Goal: Task Accomplishment & Management: Complete application form

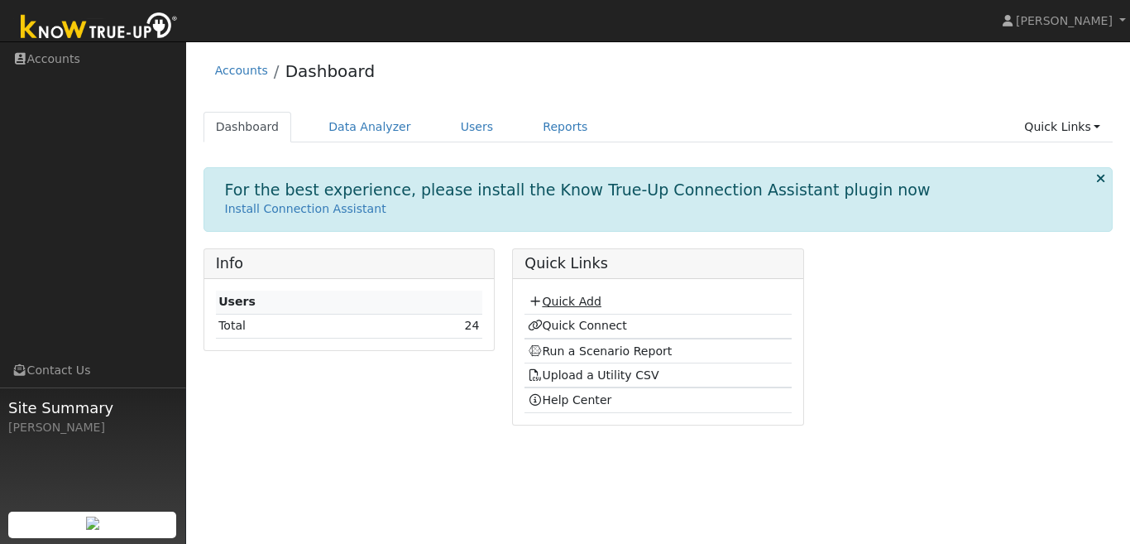
click at [583, 304] on link "Quick Add" at bounding box center [565, 301] width 74 height 13
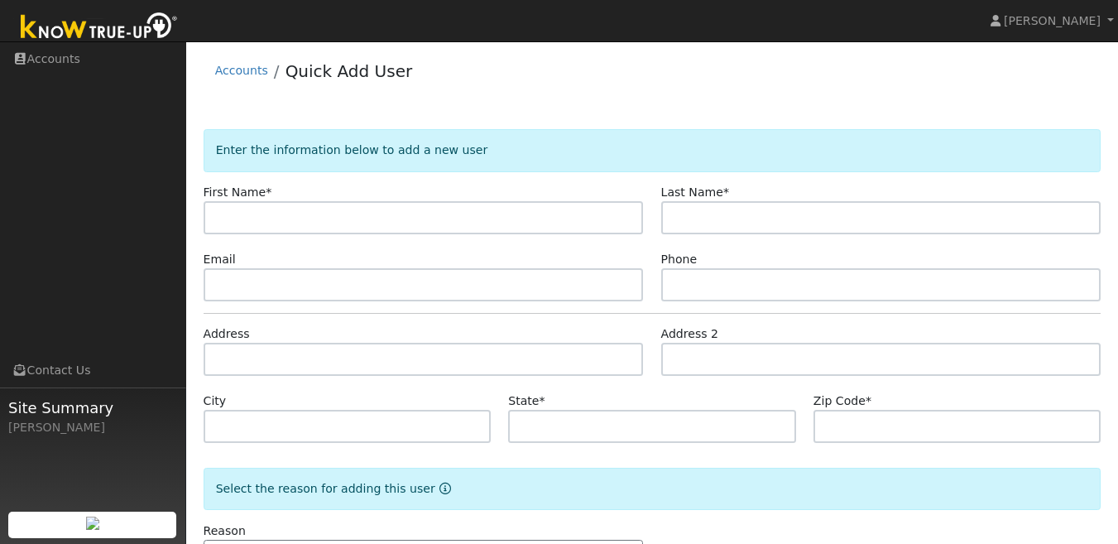
click at [0, 104] on ul "Navigation Accounts Links Contact Us Site Summary [PERSON_NAME]" at bounding box center [93, 314] width 186 height 544
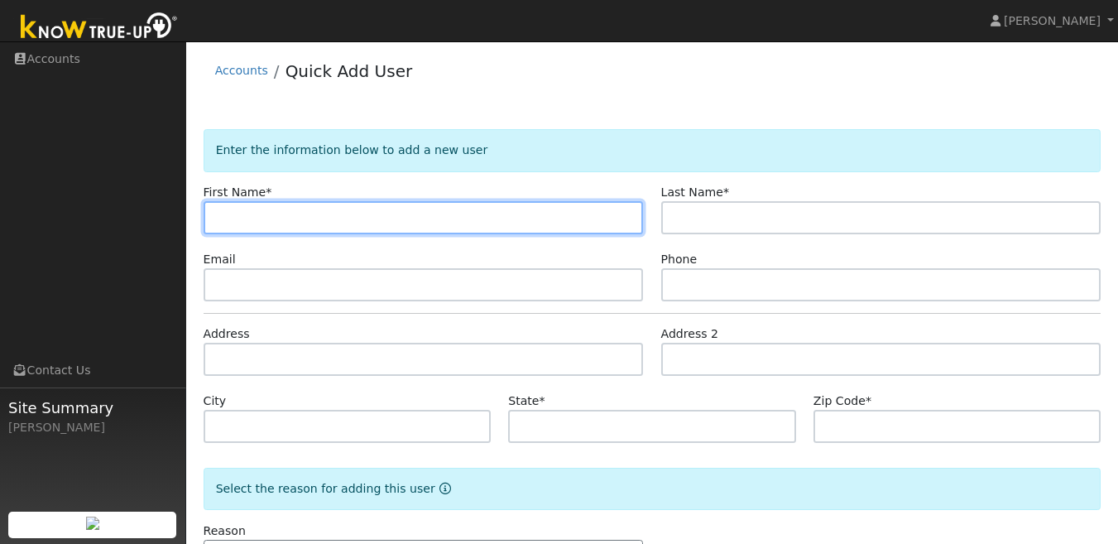
click at [343, 211] on input "text" at bounding box center [424, 217] width 440 height 33
type input "[PERSON_NAME]"
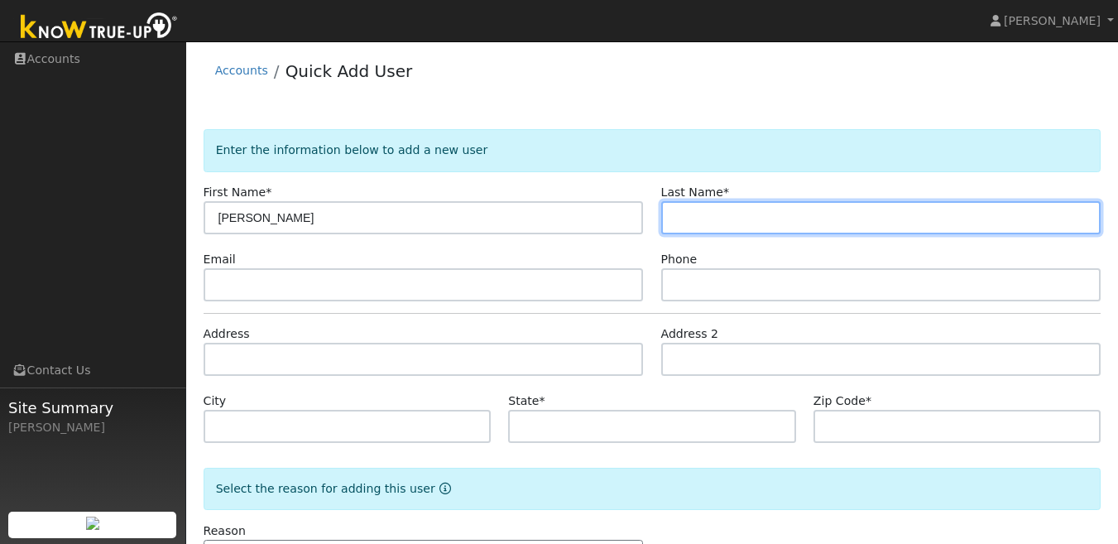
click at [786, 218] on input "text" at bounding box center [881, 217] width 440 height 33
type input "[PERSON_NAME]"
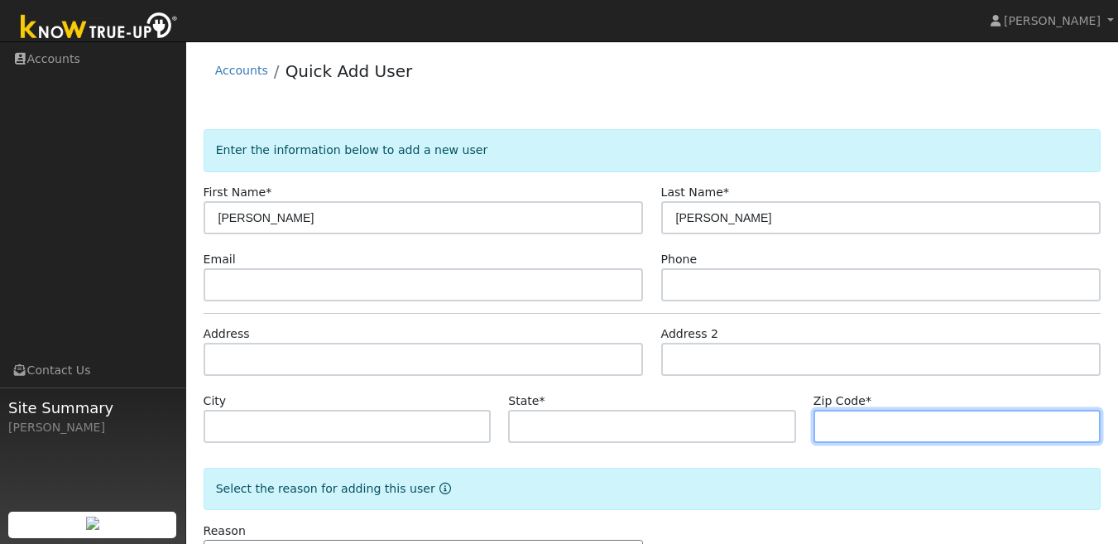
click at [846, 415] on input "text" at bounding box center [957, 426] width 288 height 33
type input "95361"
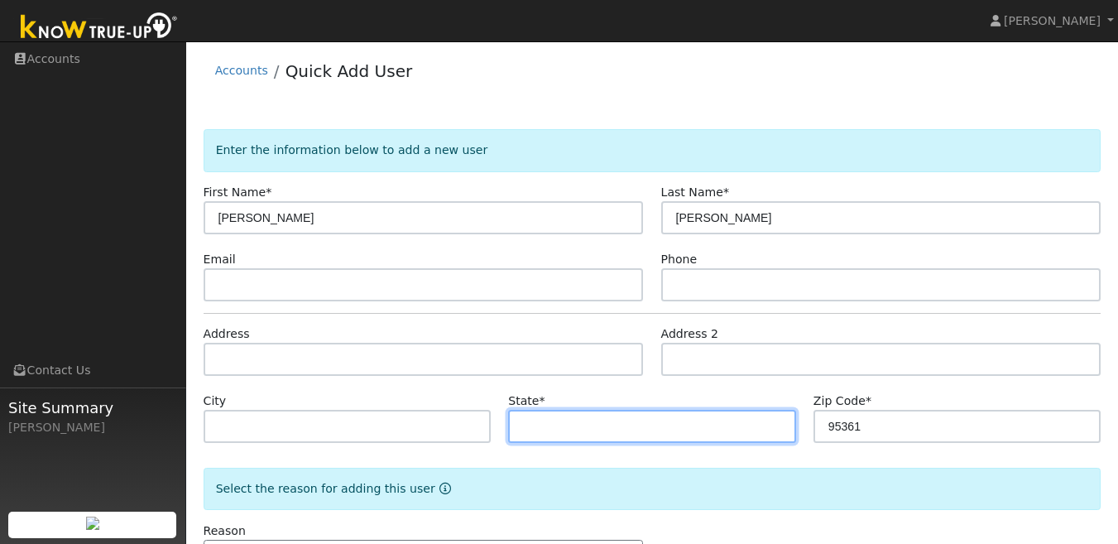
click at [573, 419] on input "text" at bounding box center [652, 426] width 288 height 33
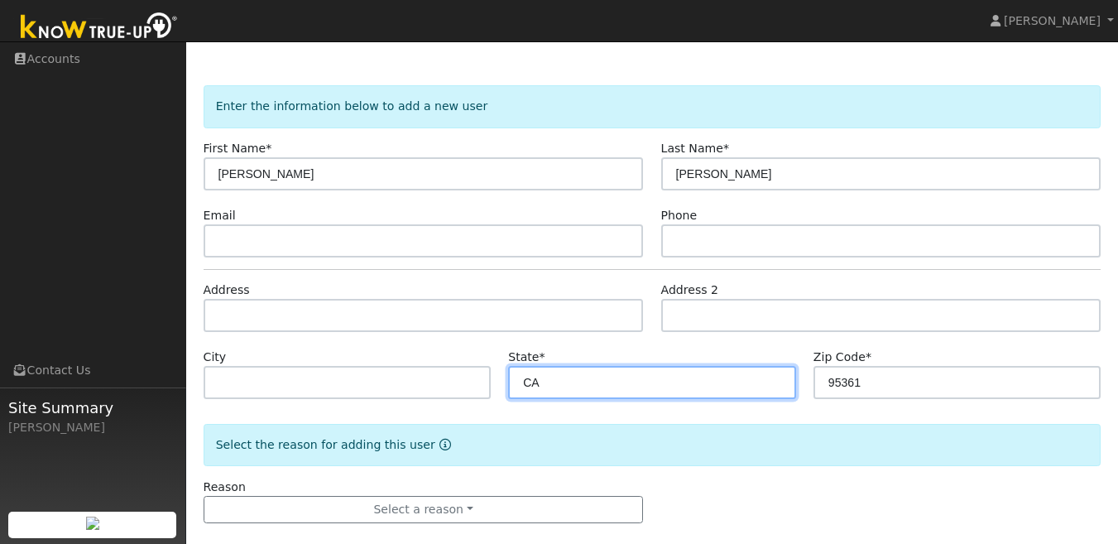
scroll to position [65, 0]
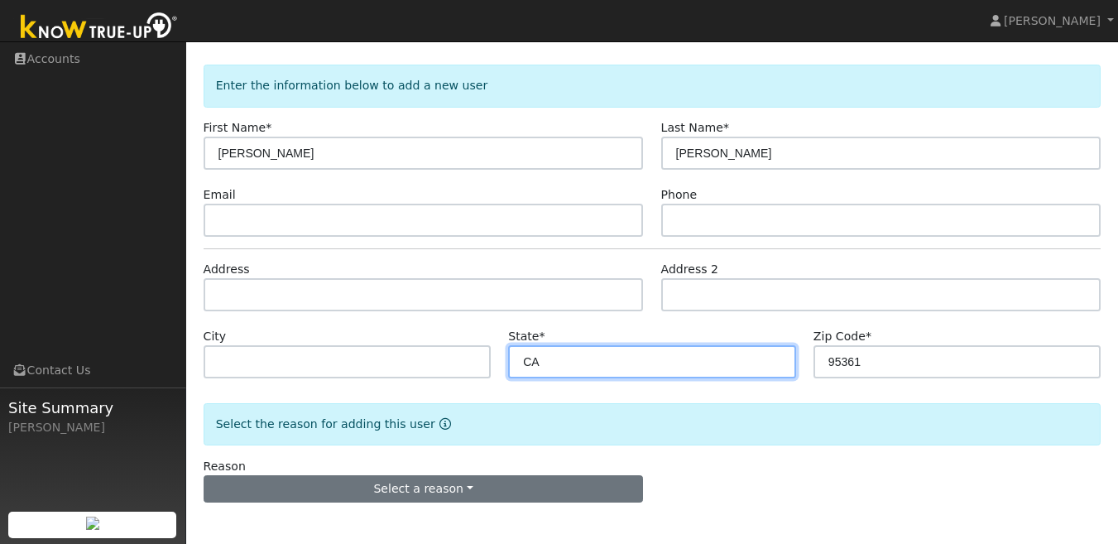
type input "CA"
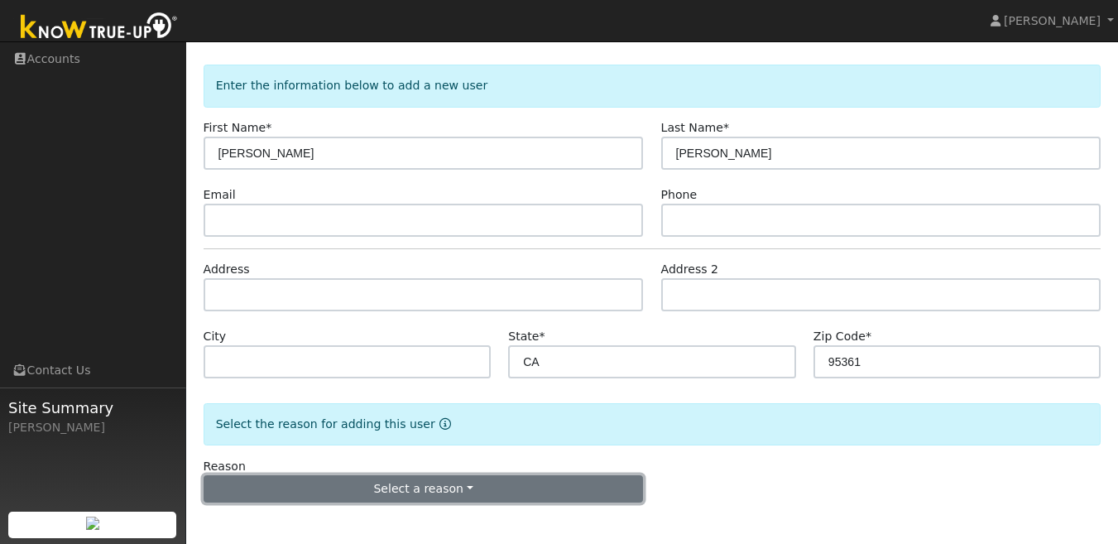
click at [461, 495] on button "Select a reason" at bounding box center [424, 489] width 440 height 28
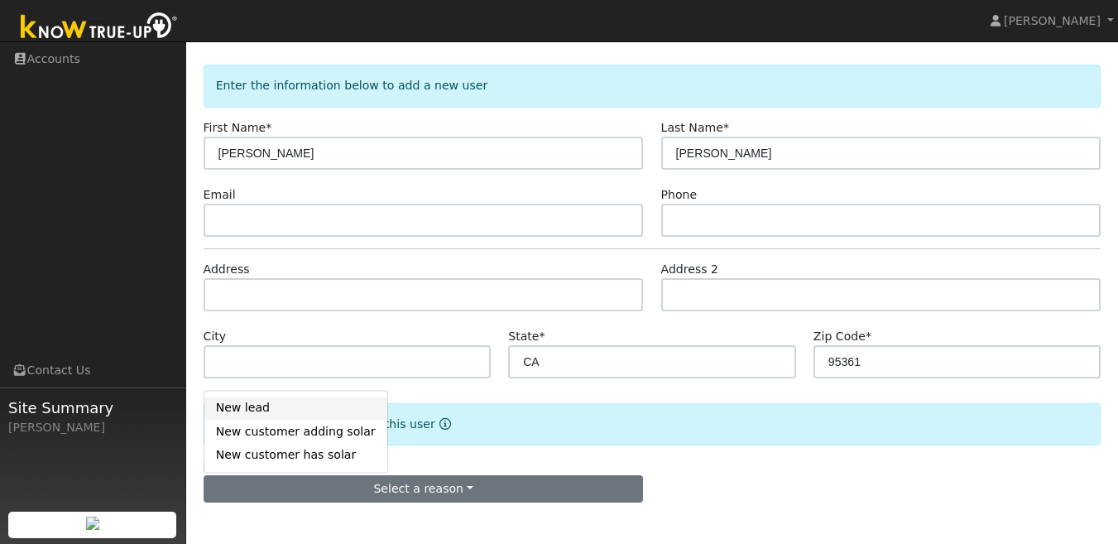
click at [251, 410] on link "New lead" at bounding box center [295, 407] width 183 height 23
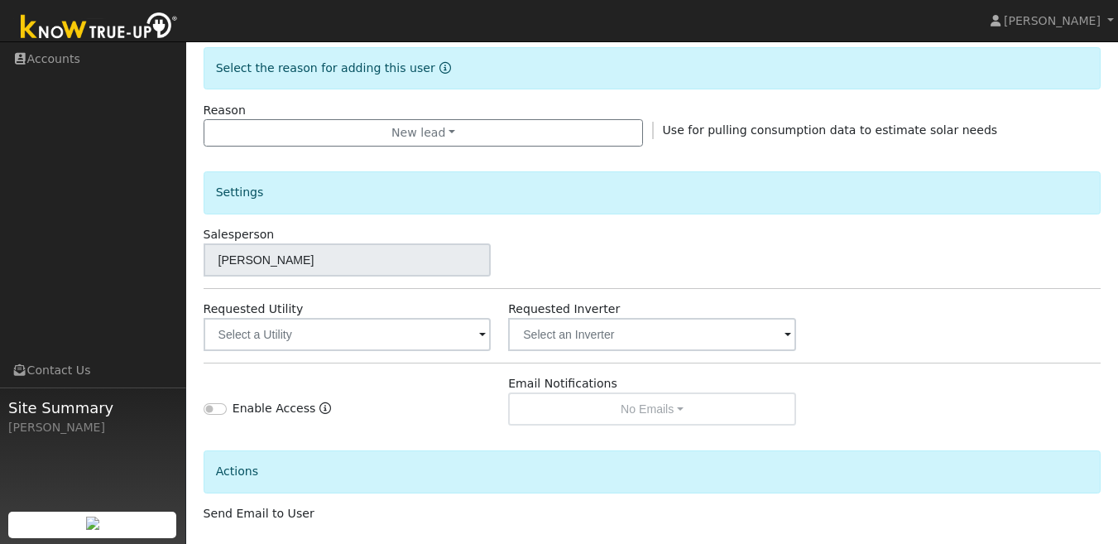
scroll to position [478, 0]
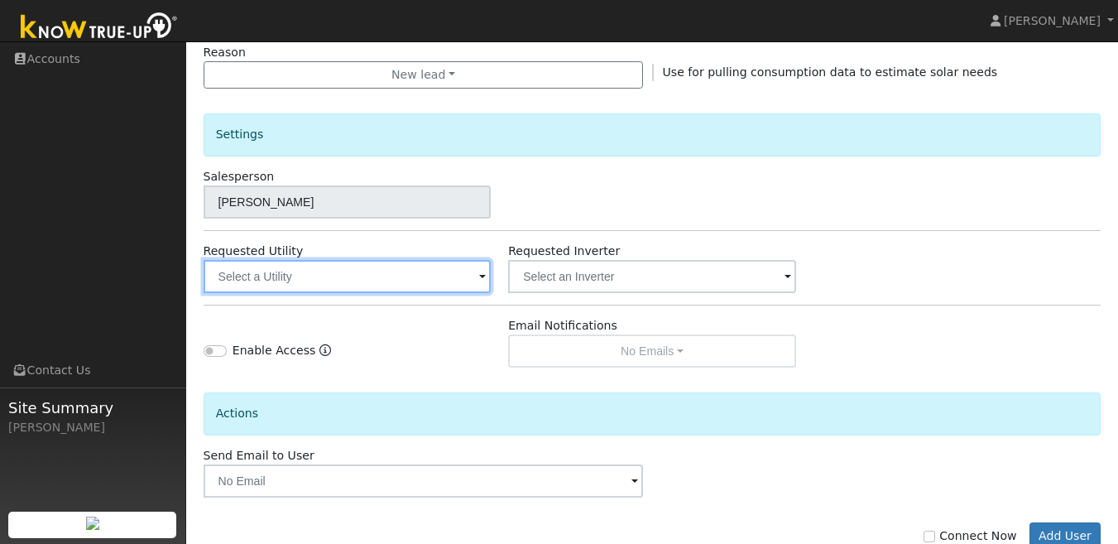
click at [433, 277] on input "text" at bounding box center [348, 276] width 288 height 33
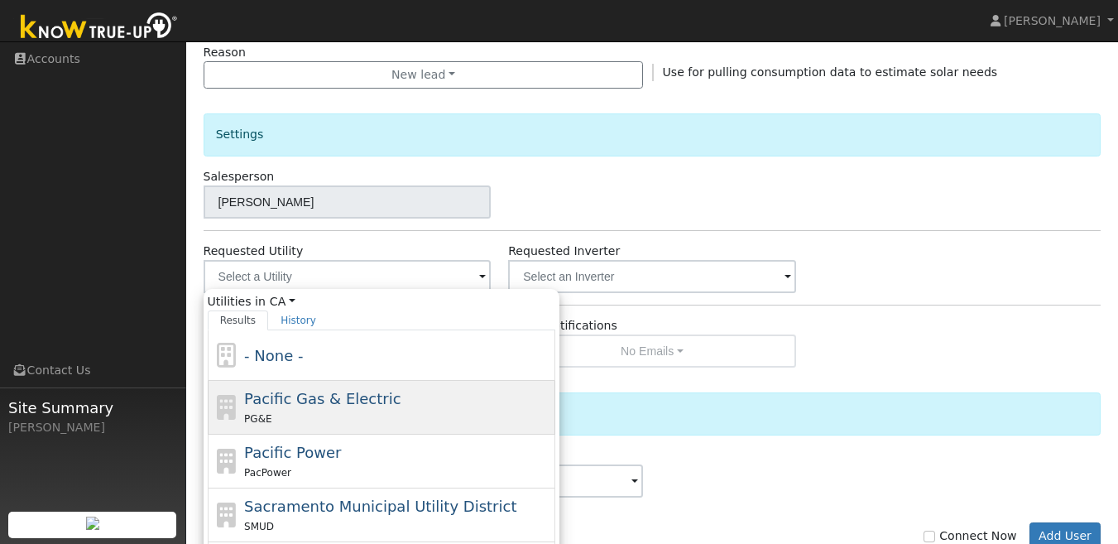
click at [317, 399] on span "Pacific Gas & Electric" at bounding box center [322, 398] width 156 height 17
type input "Pacific Gas & Electric"
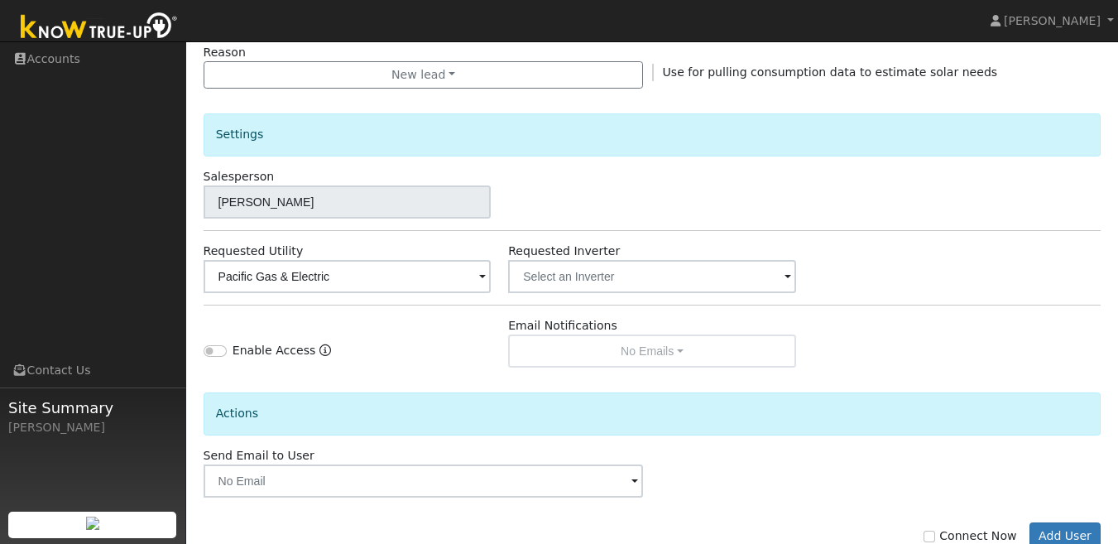
scroll to position [525, 0]
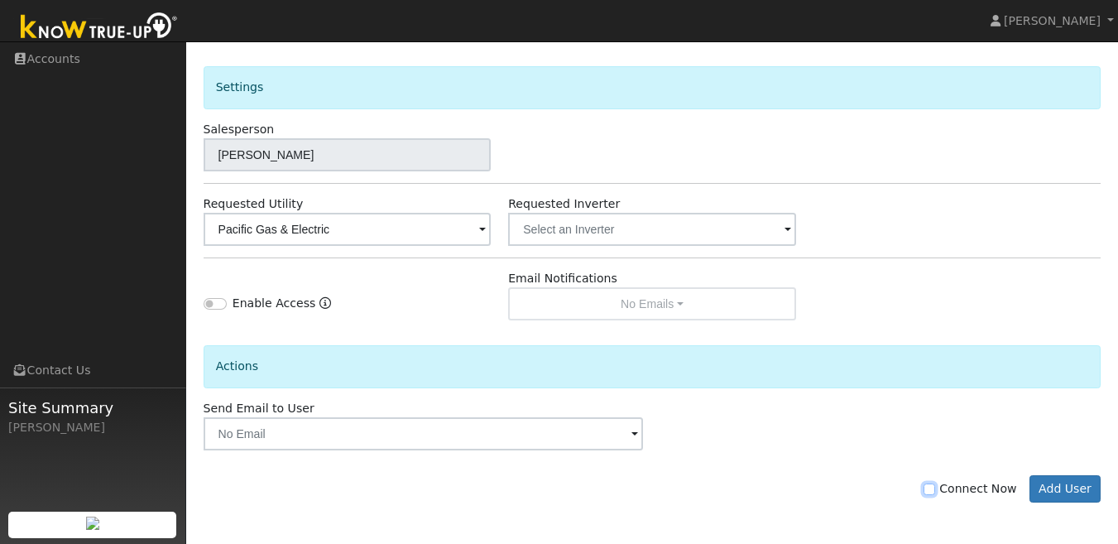
click at [935, 491] on input "Connect Now" at bounding box center [929, 489] width 12 height 12
checkbox input "true"
click at [1075, 481] on button "Add User" at bounding box center [1065, 489] width 72 height 28
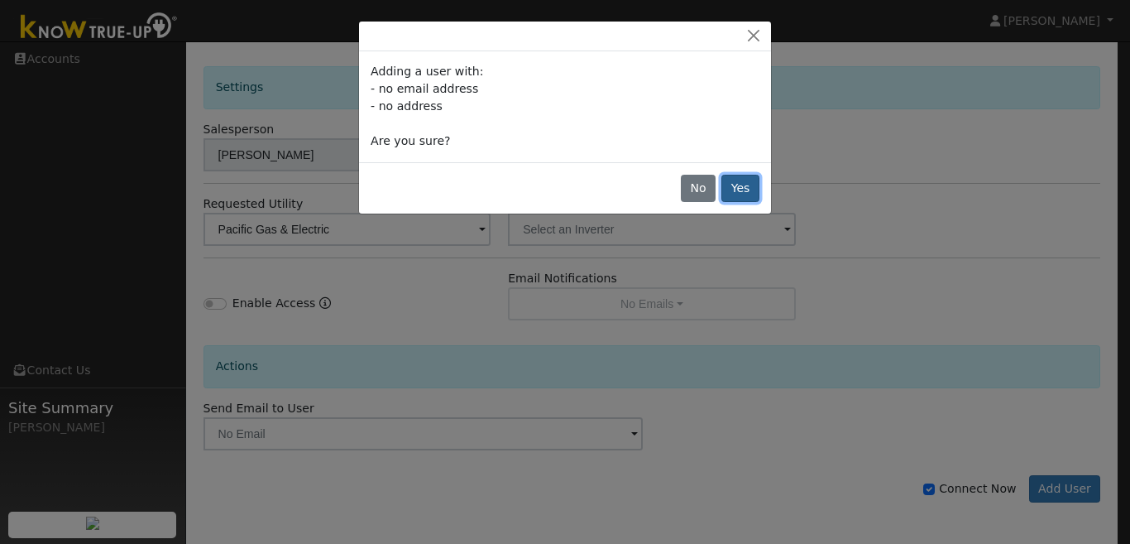
click at [738, 191] on button "Yes" at bounding box center [741, 189] width 38 height 28
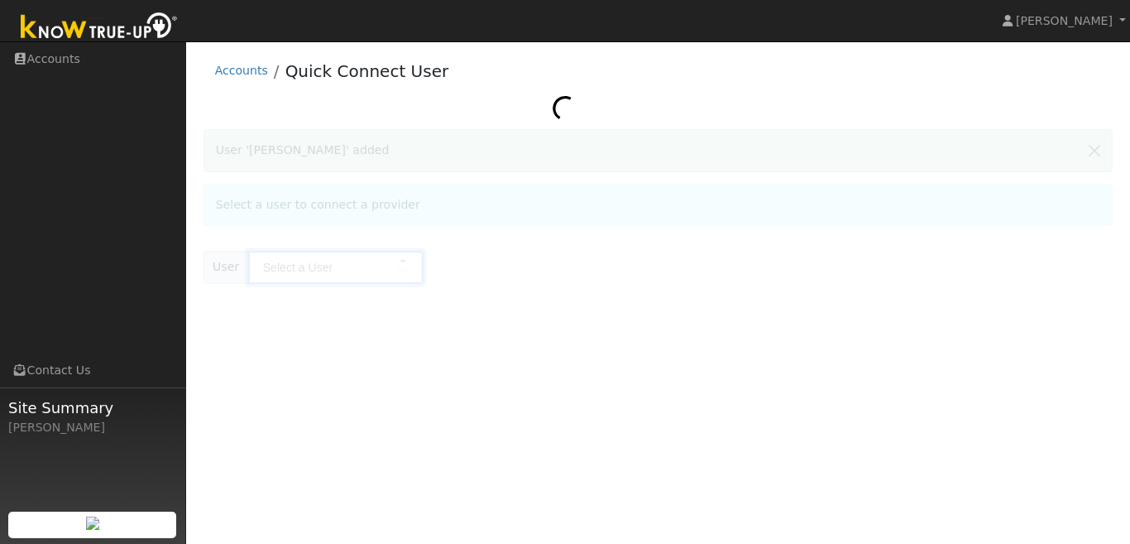
type input "[PERSON_NAME]"
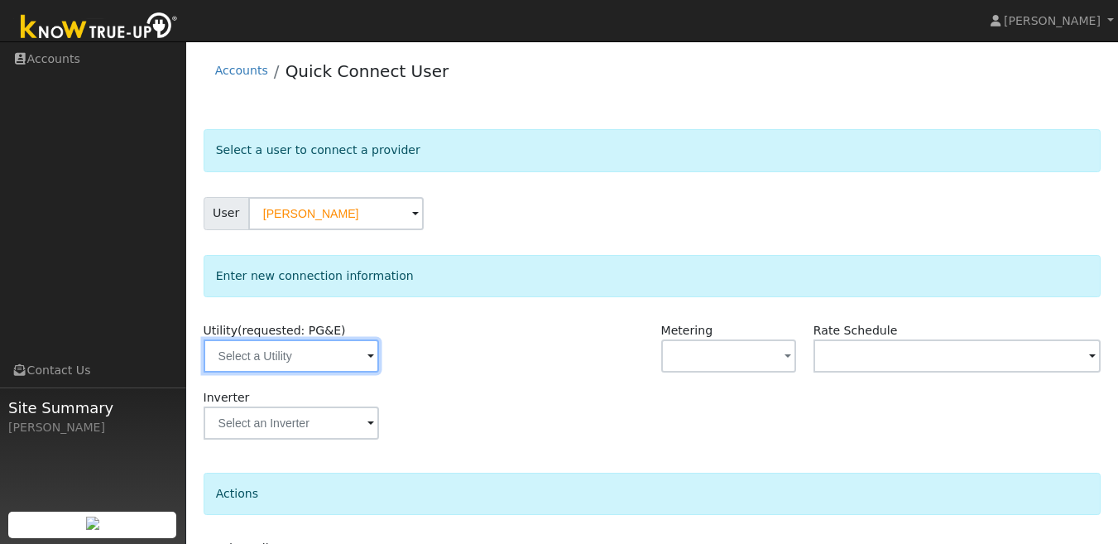
click at [362, 356] on input "text" at bounding box center [291, 355] width 175 height 33
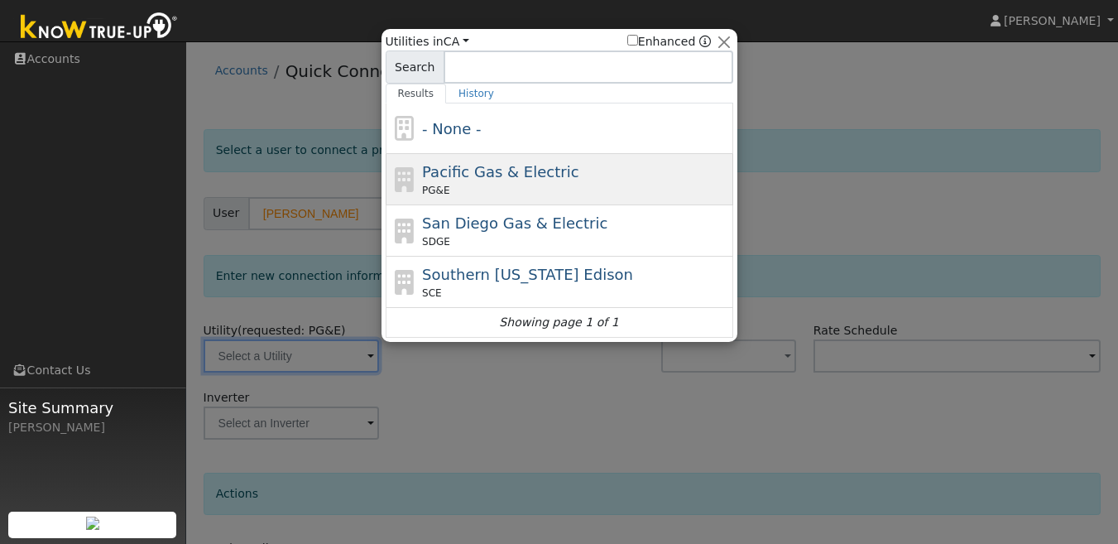
click at [474, 185] on div "PG&E" at bounding box center [575, 190] width 307 height 15
type input "PG&E"
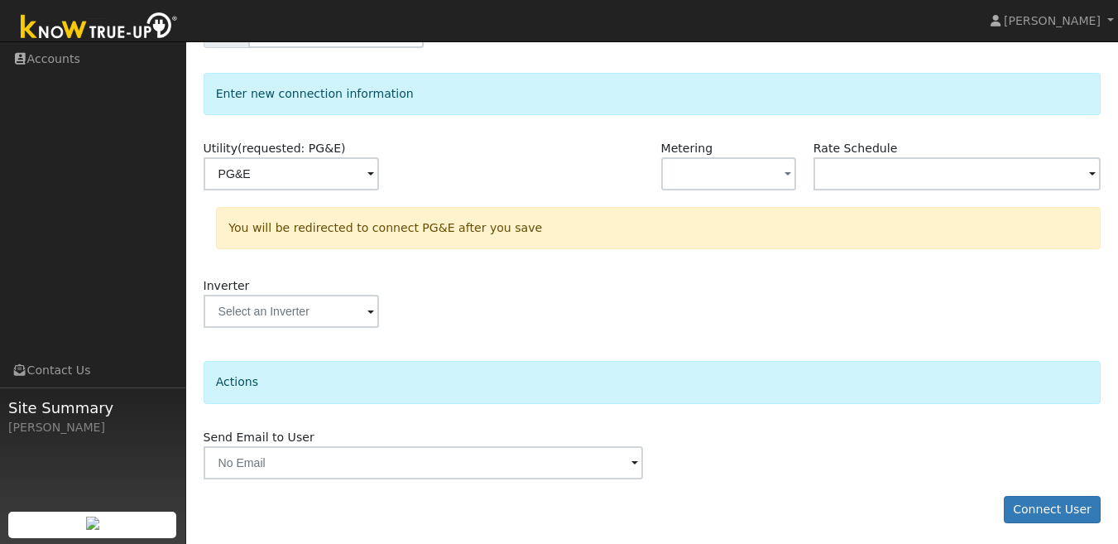
scroll to position [186, 0]
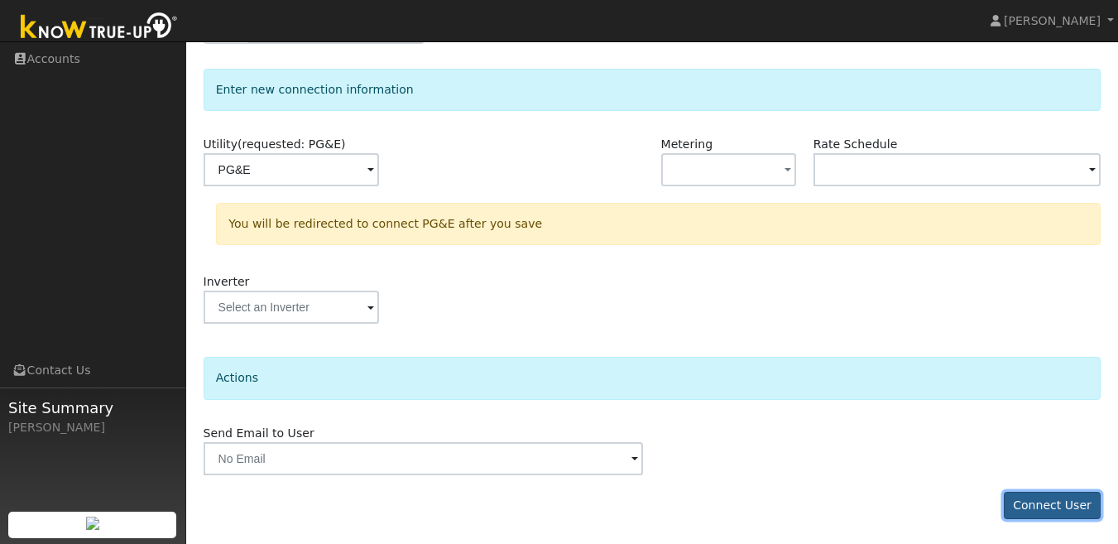
click at [1078, 506] on button "Connect User" at bounding box center [1053, 505] width 98 height 28
